Goal: Use online tool/utility: Utilize a website feature to perform a specific function

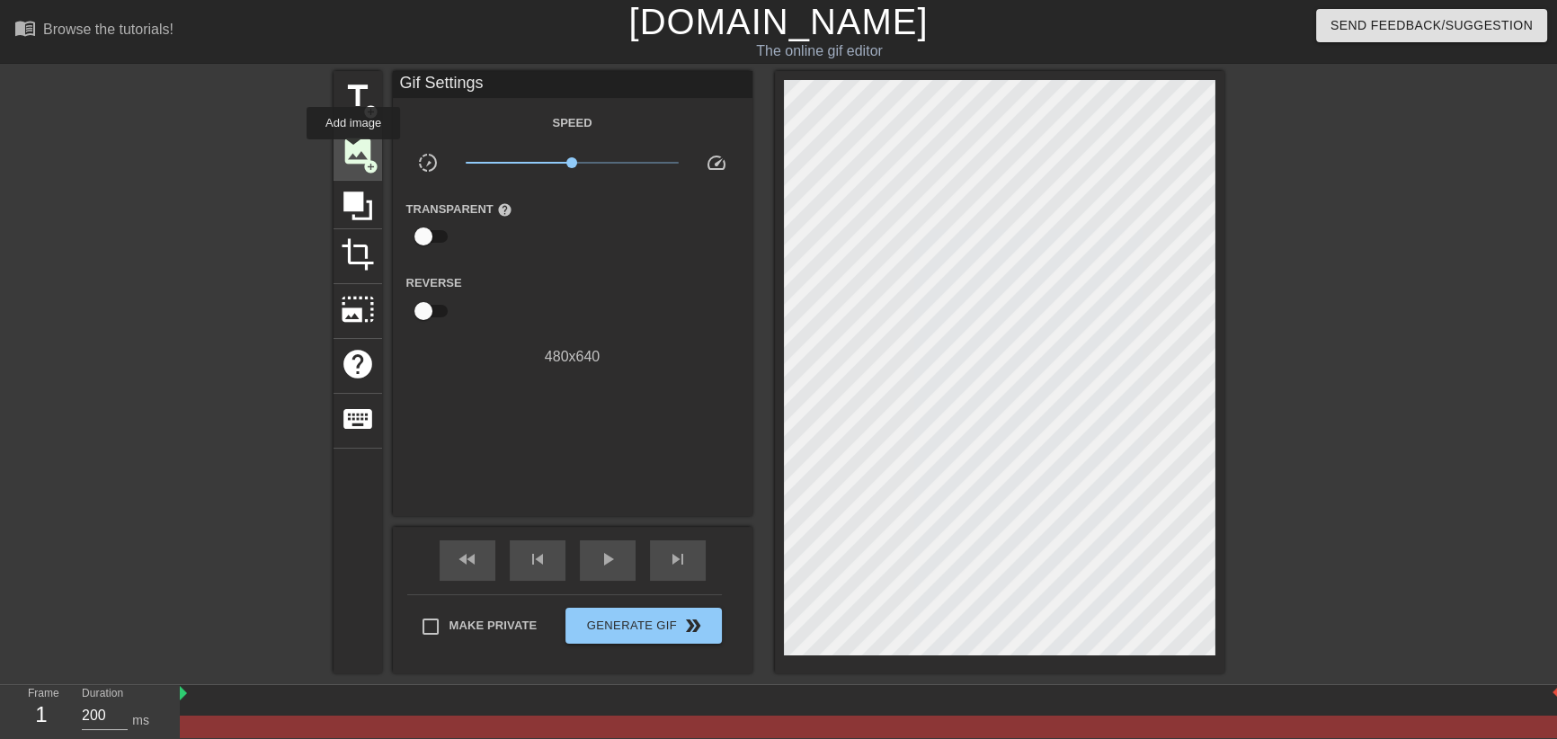
click at [353, 152] on span "image" at bounding box center [358, 151] width 34 height 34
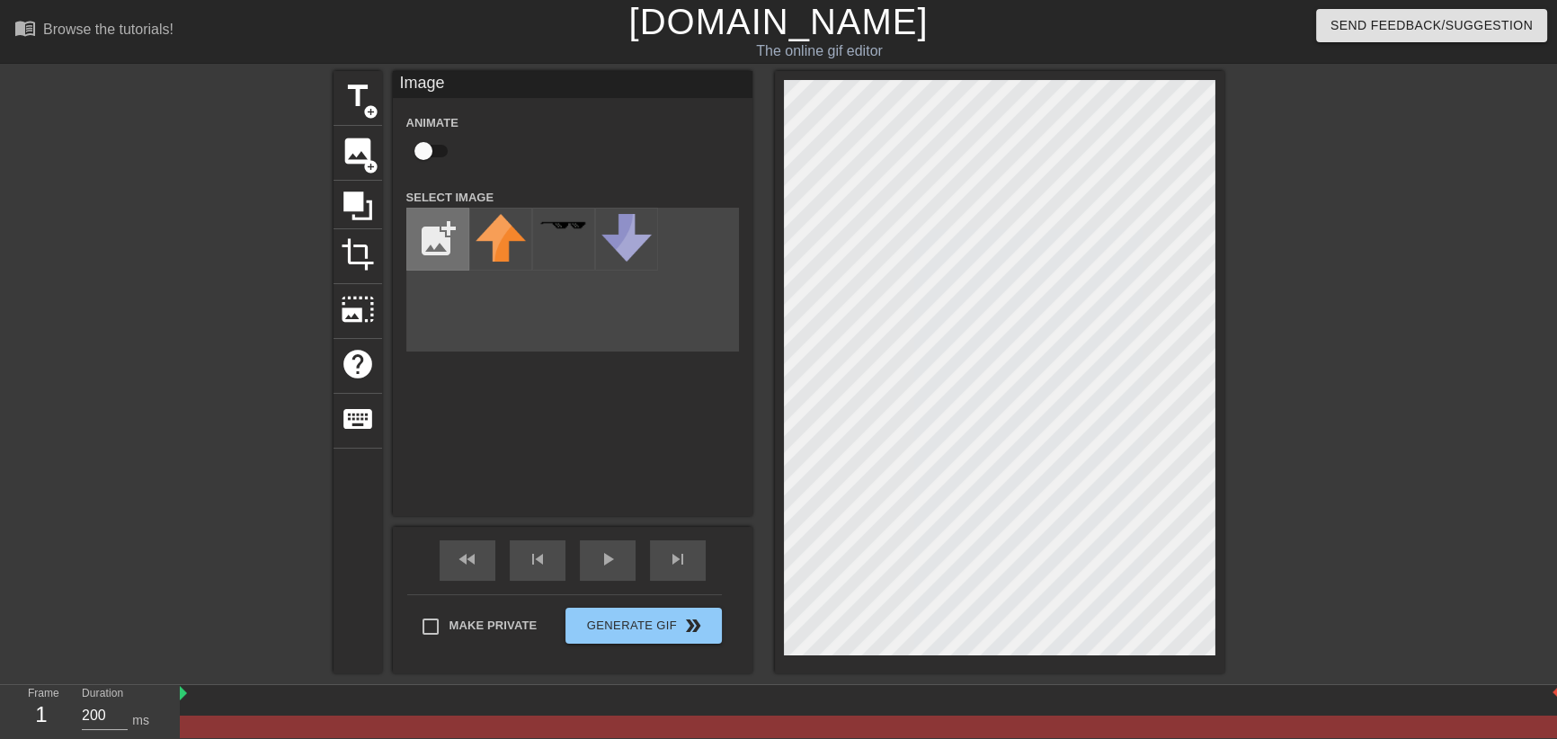
click at [424, 244] on input "file" at bounding box center [437, 238] width 61 height 61
type input "C:\fakepath\floating.png"
click at [510, 247] on img at bounding box center [500, 234] width 50 height 41
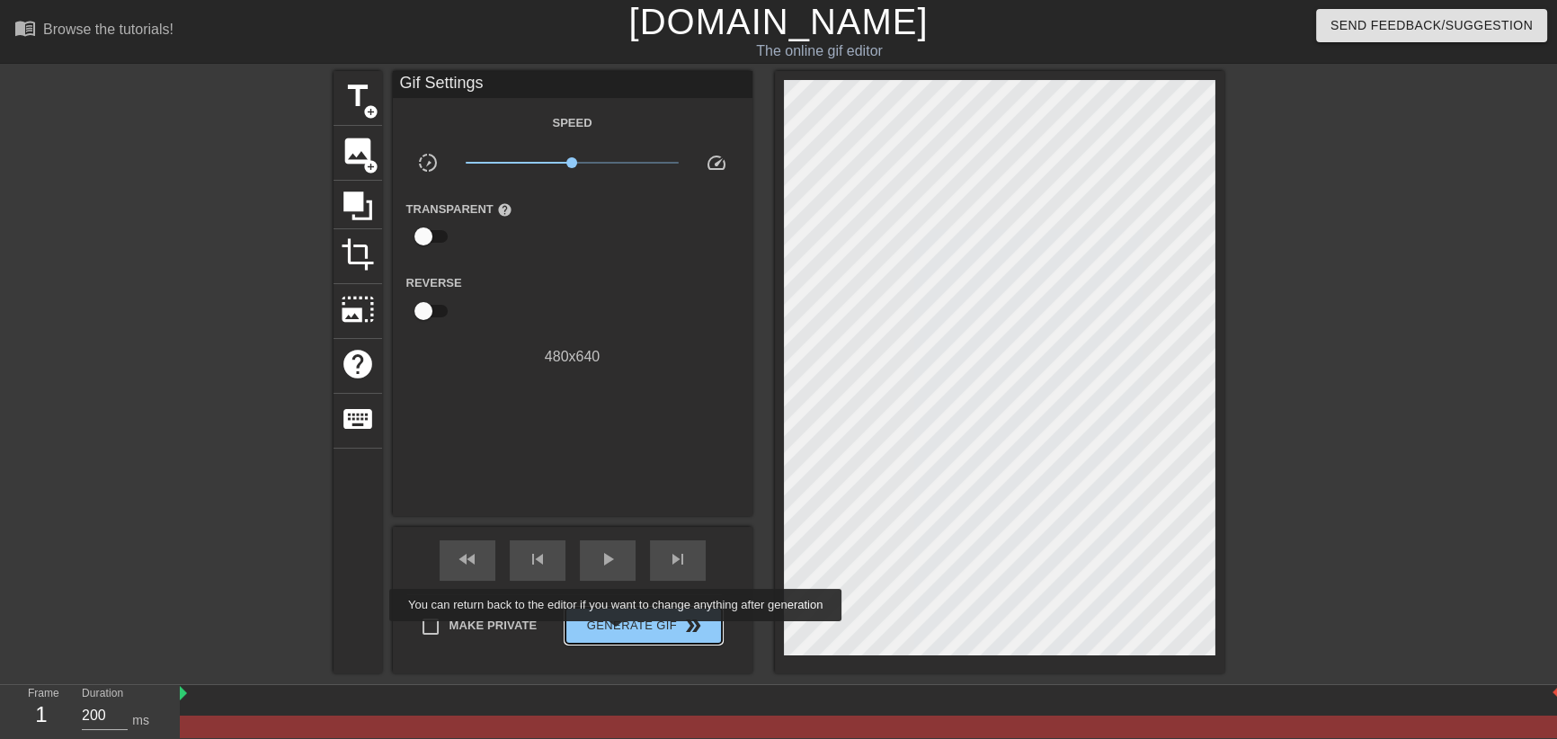
click at [619, 627] on span "Generate Gif double_arrow" at bounding box center [642, 626] width 141 height 22
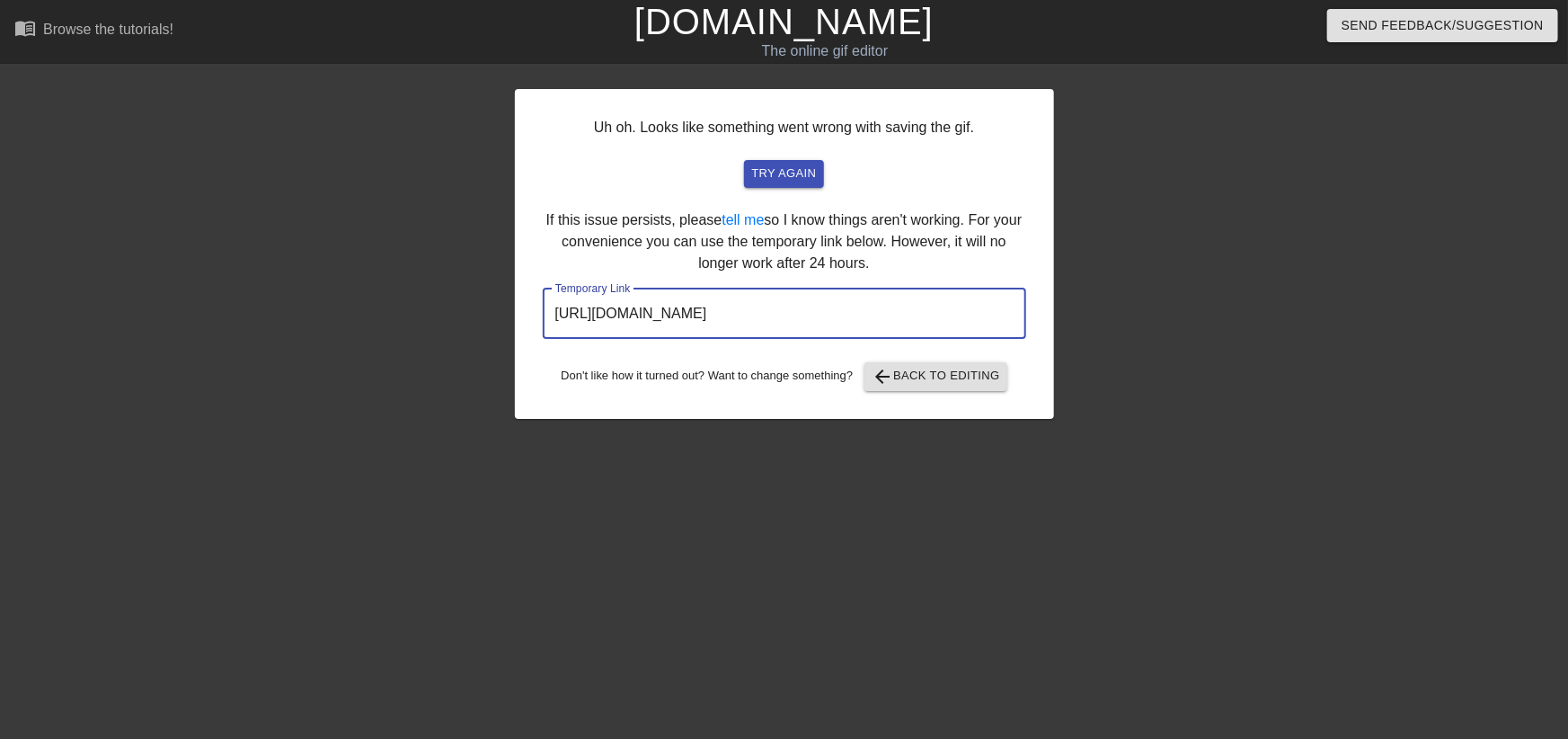
click at [837, 300] on input "[URL][DOMAIN_NAME]" at bounding box center [784, 313] width 483 height 50
